Goal: Information Seeking & Learning: Learn about a topic

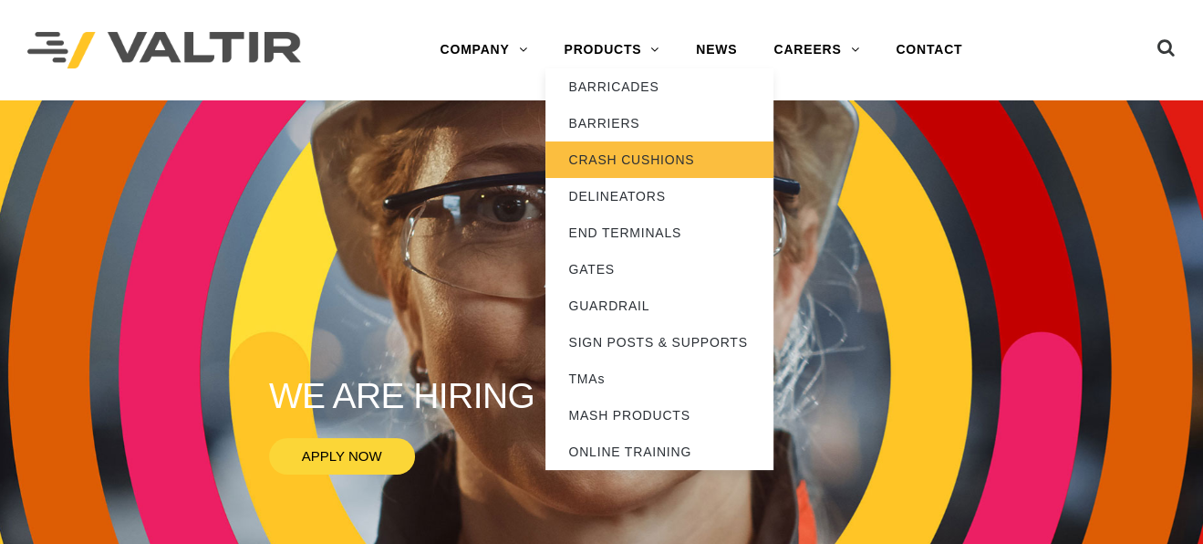
click at [634, 157] on link "CRASH CUSHIONS" at bounding box center [659, 159] width 228 height 36
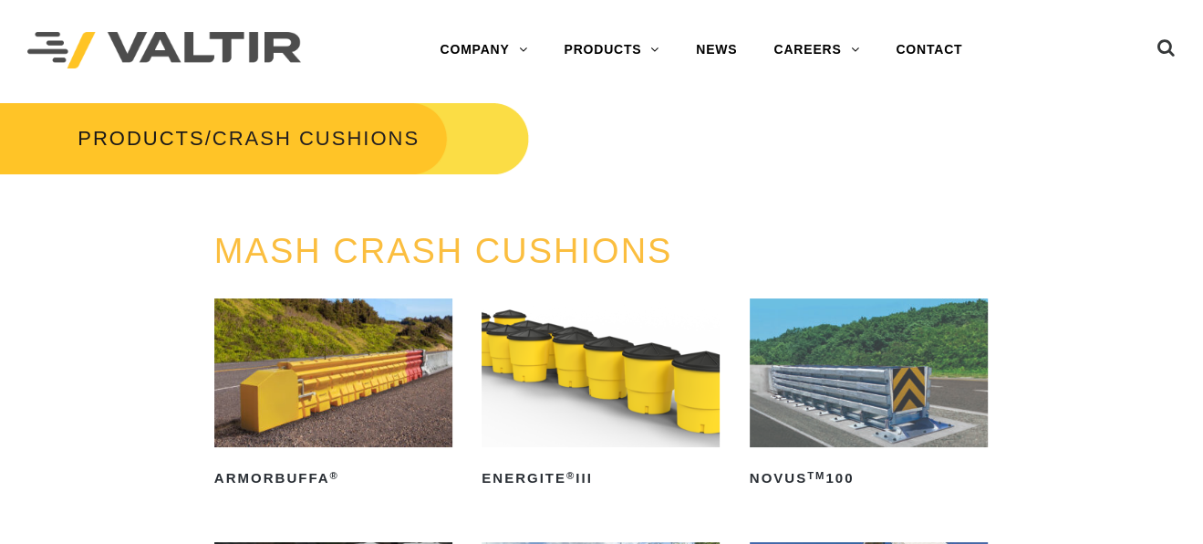
click at [886, 393] on img at bounding box center [869, 372] width 238 height 149
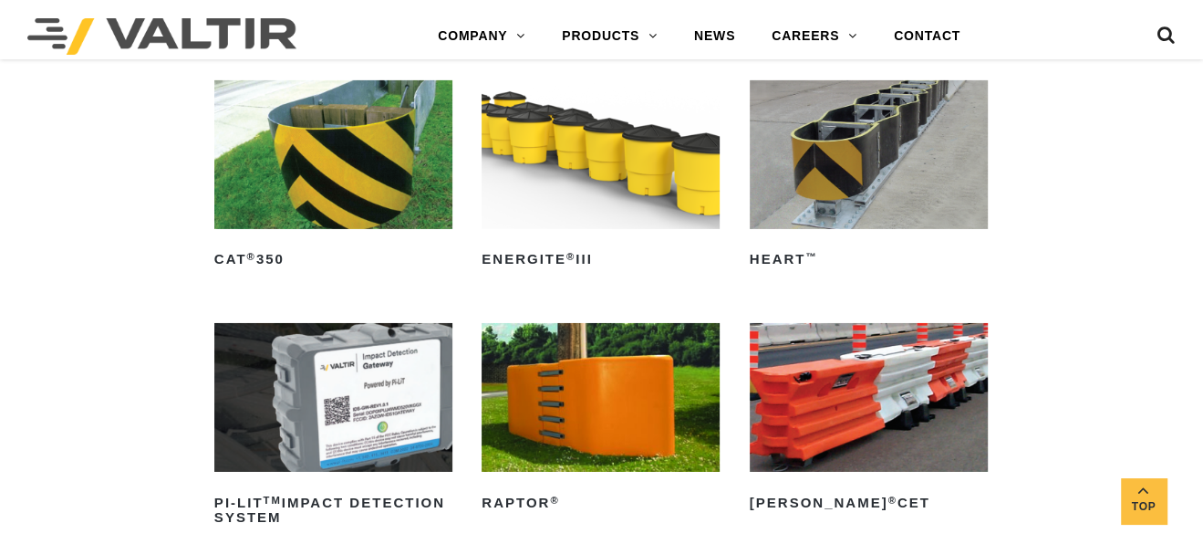
scroll to position [4287, 0]
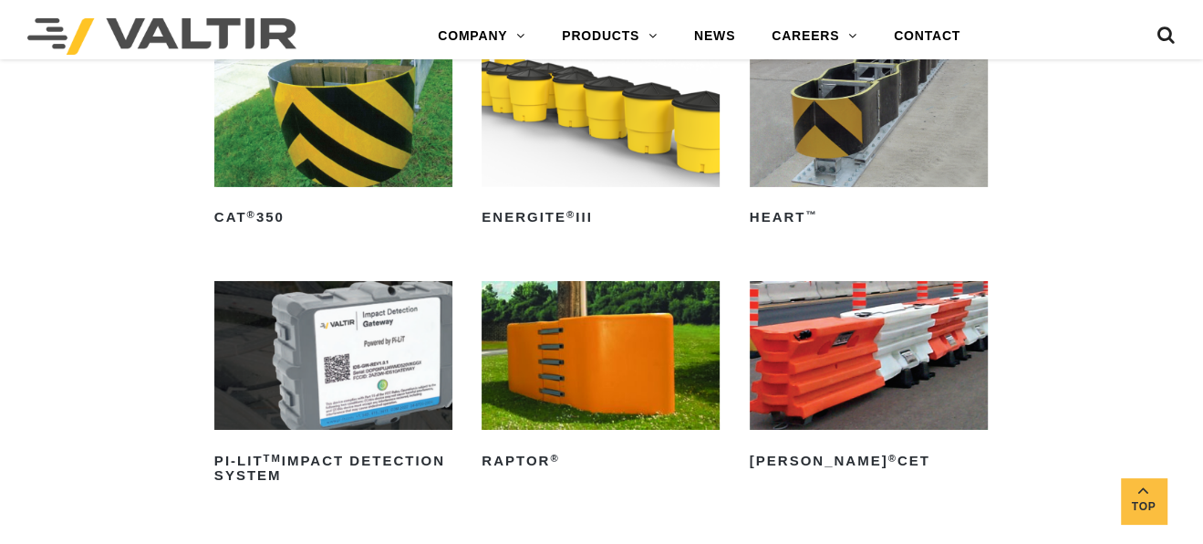
click at [860, 355] on img at bounding box center [869, 355] width 238 height 149
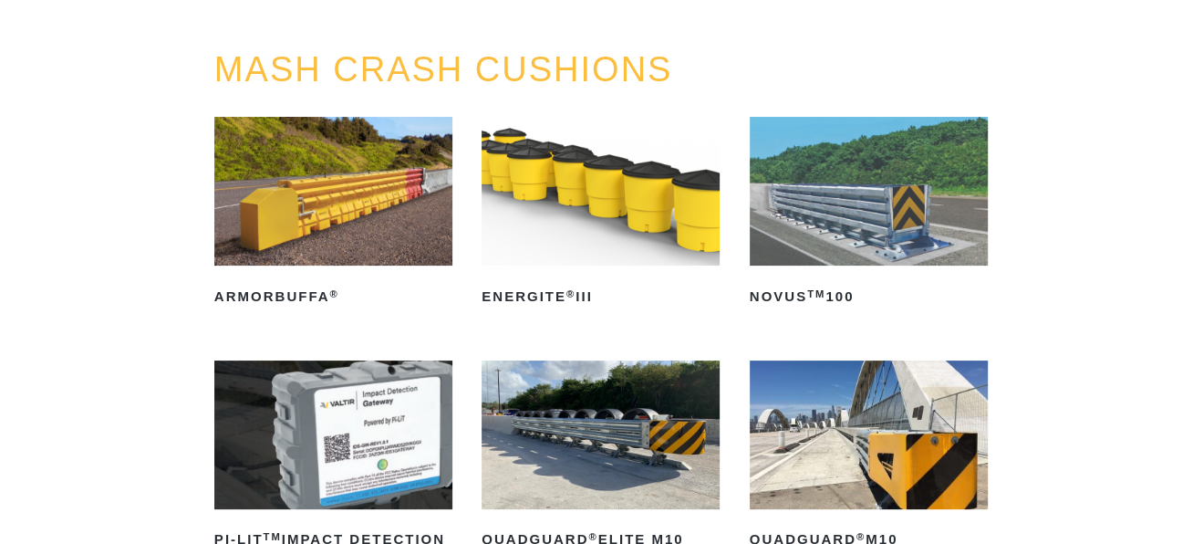
scroll to position [0, 0]
